Goal: Navigation & Orientation: Find specific page/section

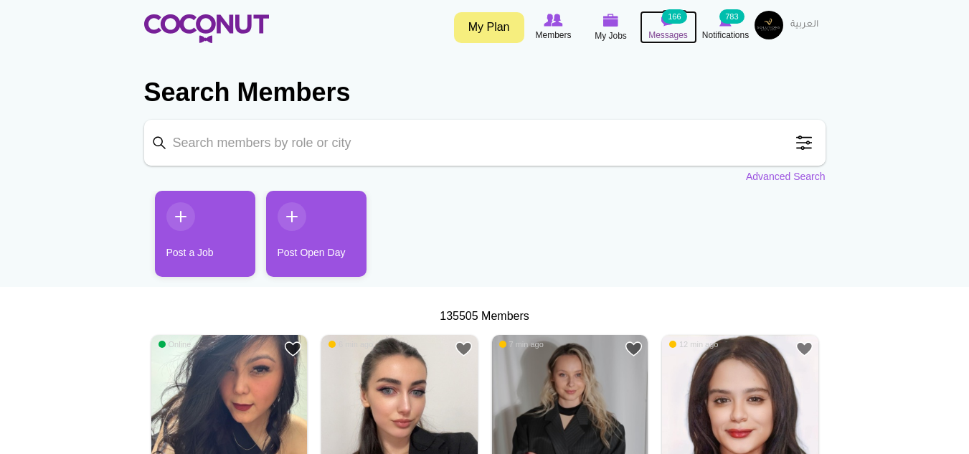
click at [673, 24] on img at bounding box center [668, 20] width 14 height 13
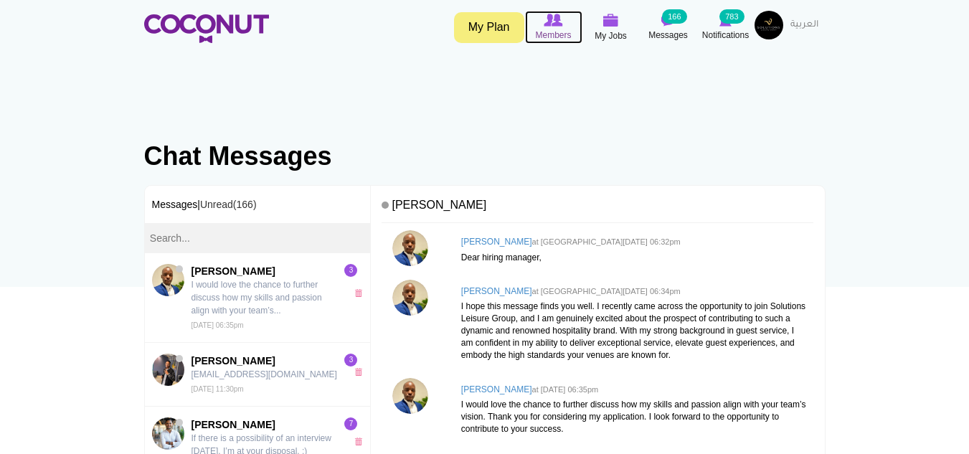
click at [545, 25] on img at bounding box center [553, 20] width 19 height 13
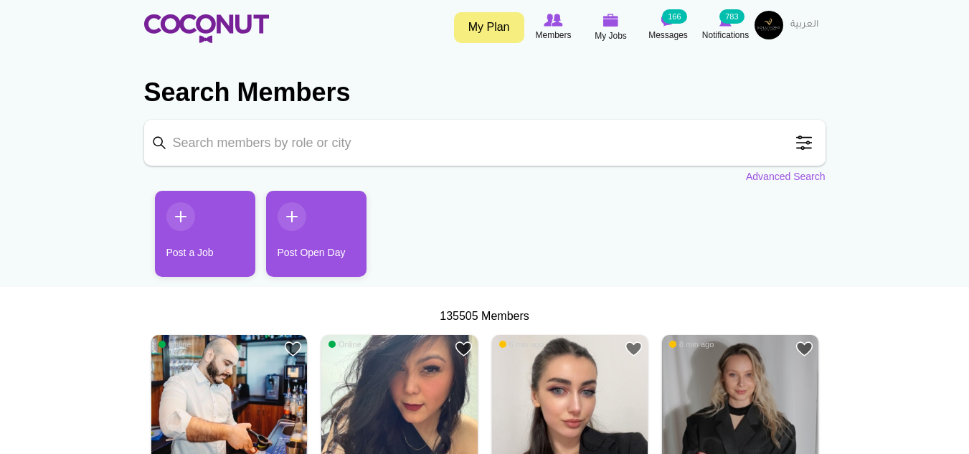
click at [720, 6] on div "Toggle navigation My Plan Members My Jobs Post a Job Messages 166 Notifications…" at bounding box center [484, 27] width 969 height 54
click at [726, 17] on small "783" at bounding box center [731, 16] width 24 height 14
click at [715, 38] on span "Notifications" at bounding box center [725, 35] width 47 height 14
